Goal: Transaction & Acquisition: Purchase product/service

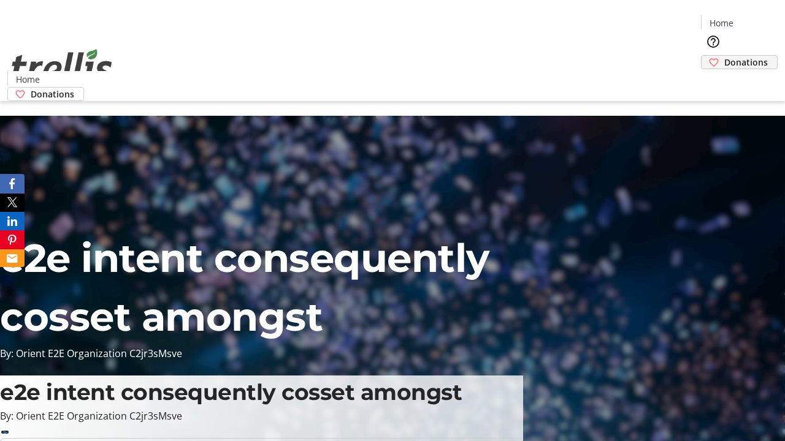
click at [724, 56] on span "Donations" at bounding box center [746, 62] width 44 height 13
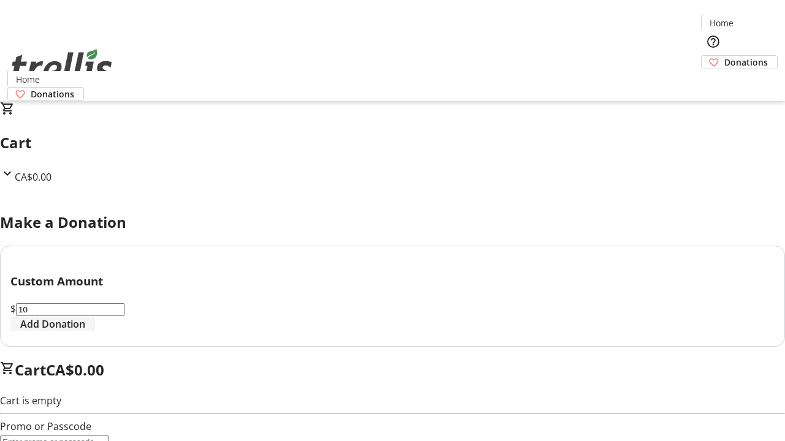
click at [85, 332] on span "Add Donation" at bounding box center [52, 324] width 65 height 15
